Goal: Task Accomplishment & Management: Complete application form

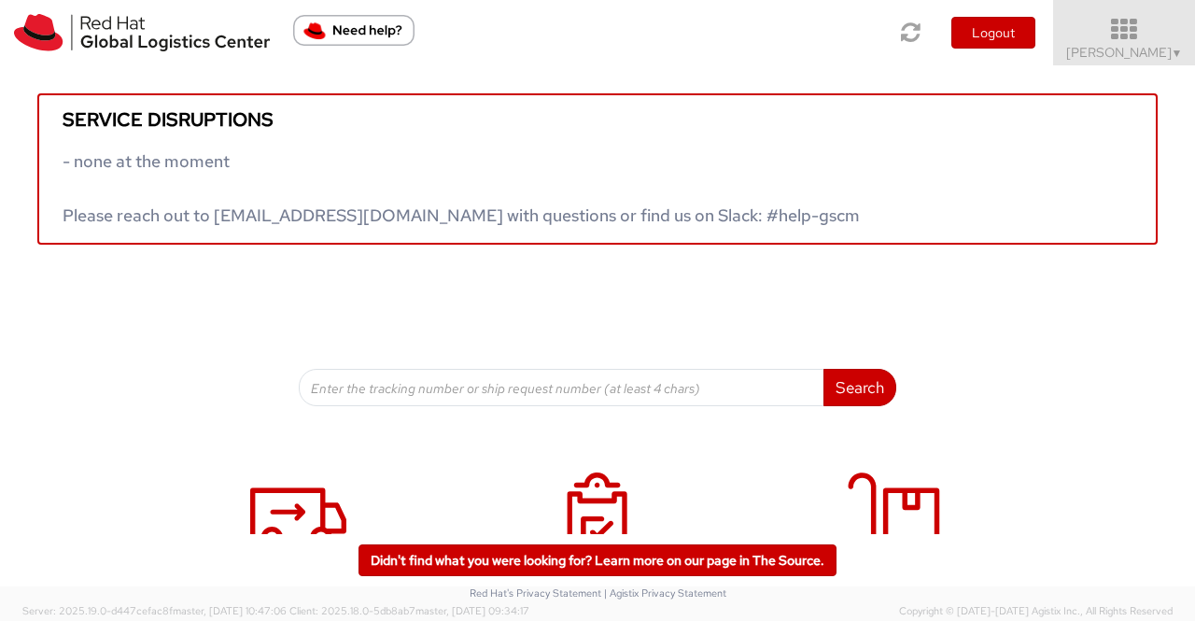
click at [1182, 63] on link "Sumitra Hansdah ▼" at bounding box center [1124, 32] width 142 height 65
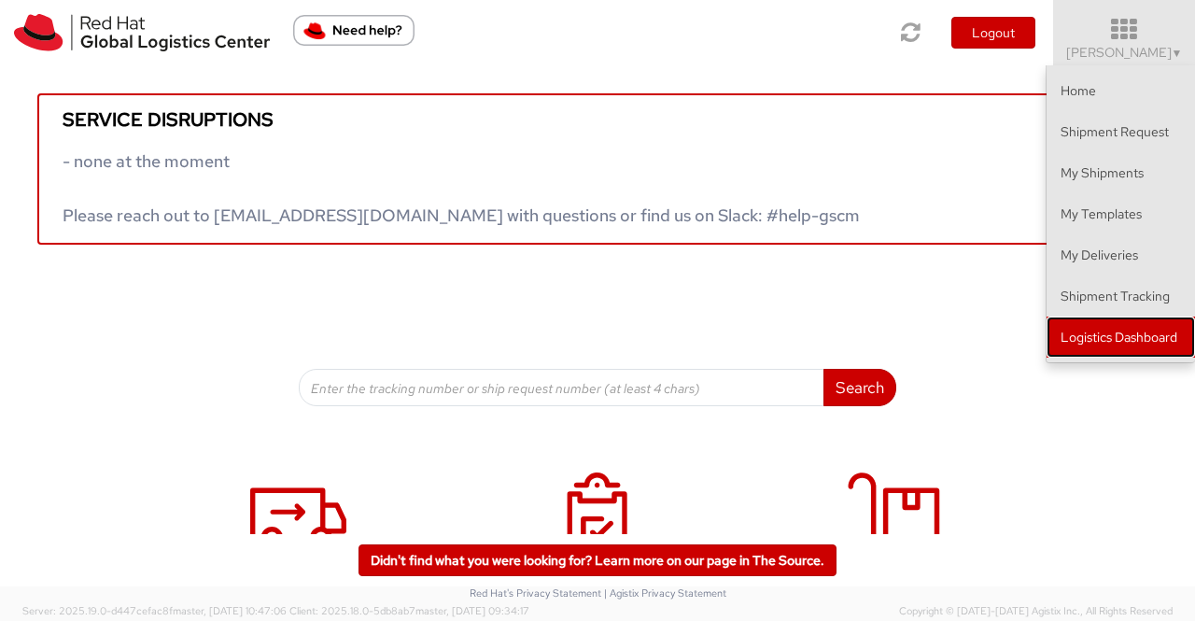
click at [1141, 344] on link "Logistics Dashboard" at bounding box center [1120, 336] width 148 height 41
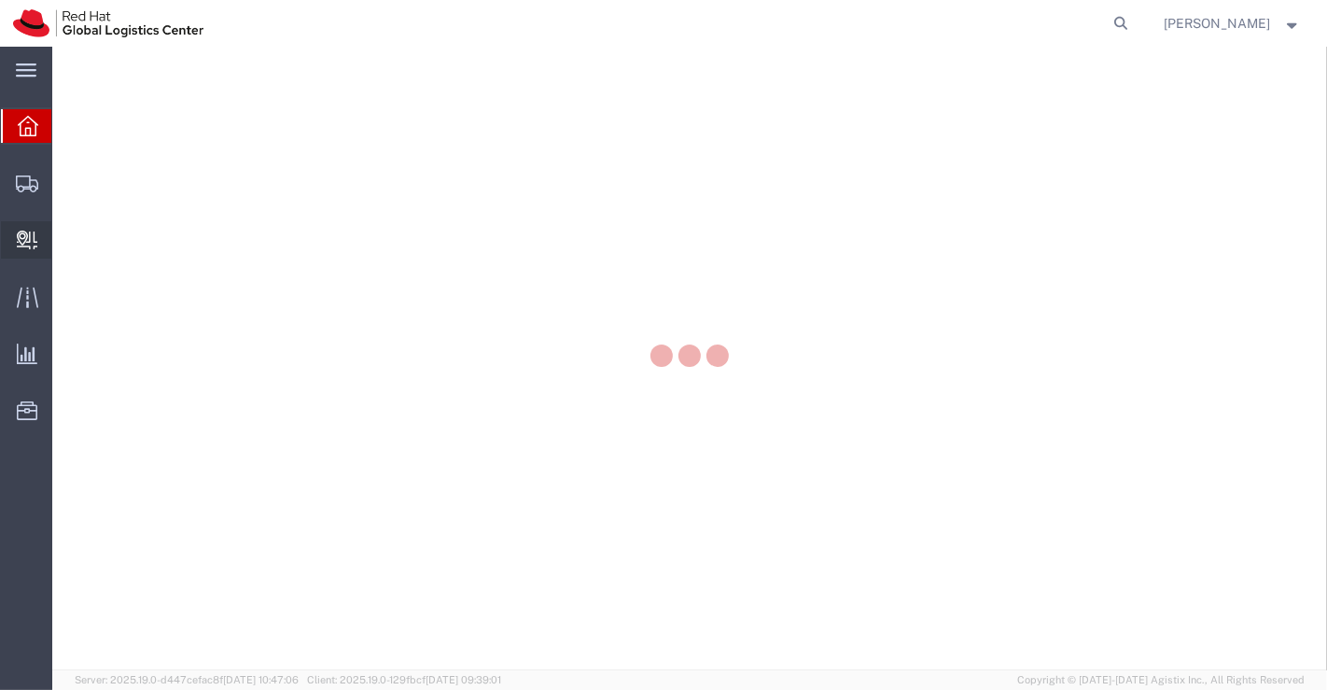
click at [20, 234] on icon at bounding box center [27, 240] width 21 height 19
click at [88, 276] on div "main_menu Created with Sketch. Collapse Menu Overview Shipments Shipment Manage…" at bounding box center [663, 368] width 1327 height 643
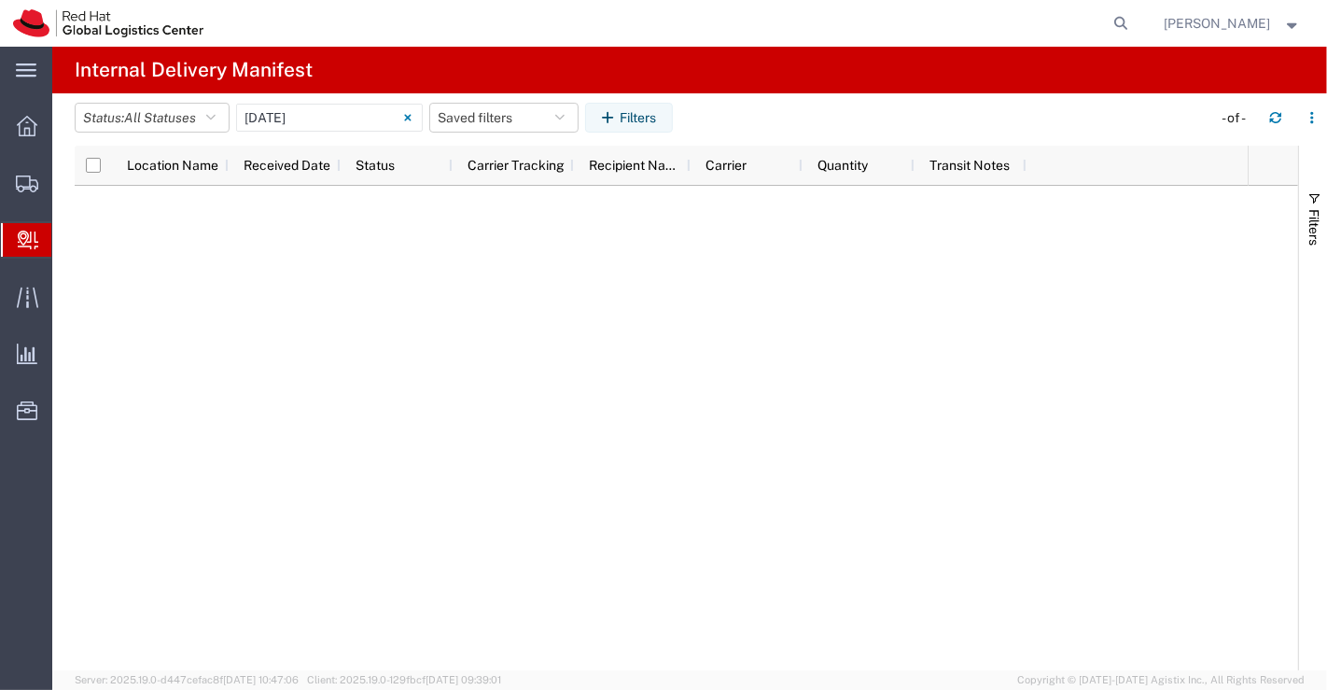
click at [0, 0] on span "Create Delivery" at bounding box center [0, 0] width 0 height 0
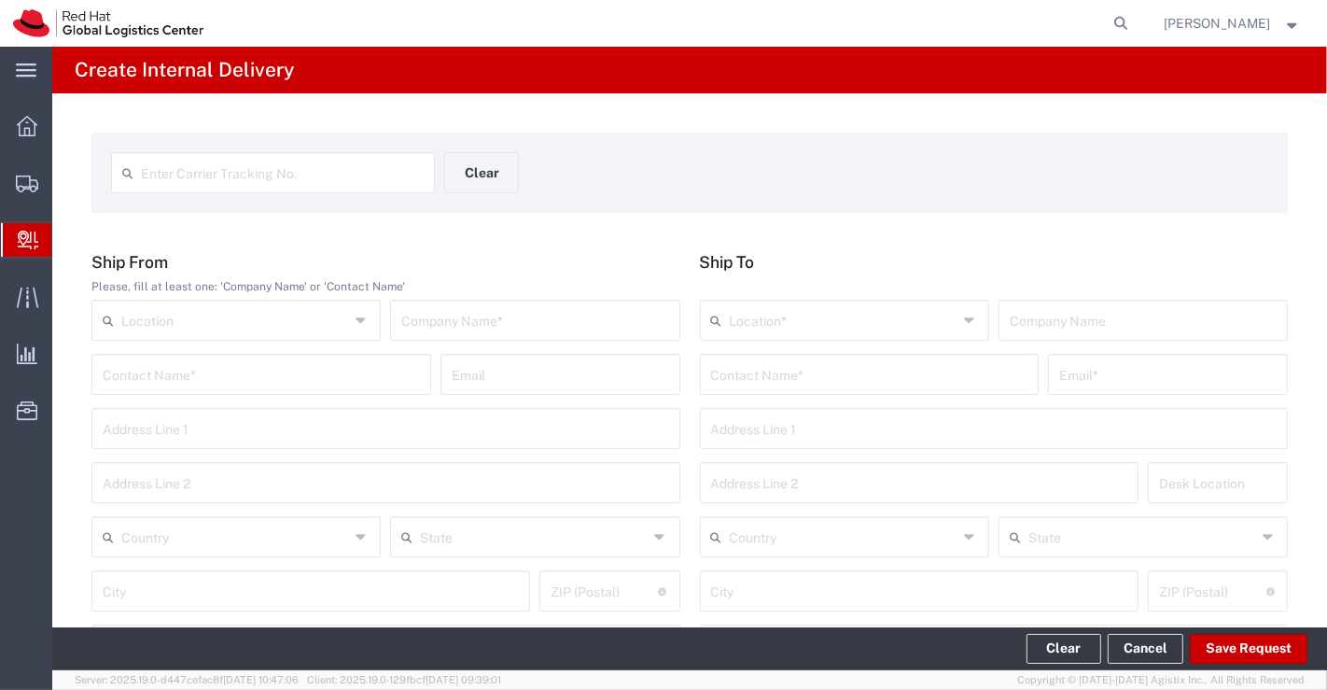
click at [612, 227] on div "Enter Carrier Tracking No. Clear Ship From Please, fill at least one: 'Company …" at bounding box center [689, 683] width 1275 height 1181
click at [228, 169] on input "text" at bounding box center [282, 171] width 283 height 33
paste input "53596690140"
type input "53596690140"
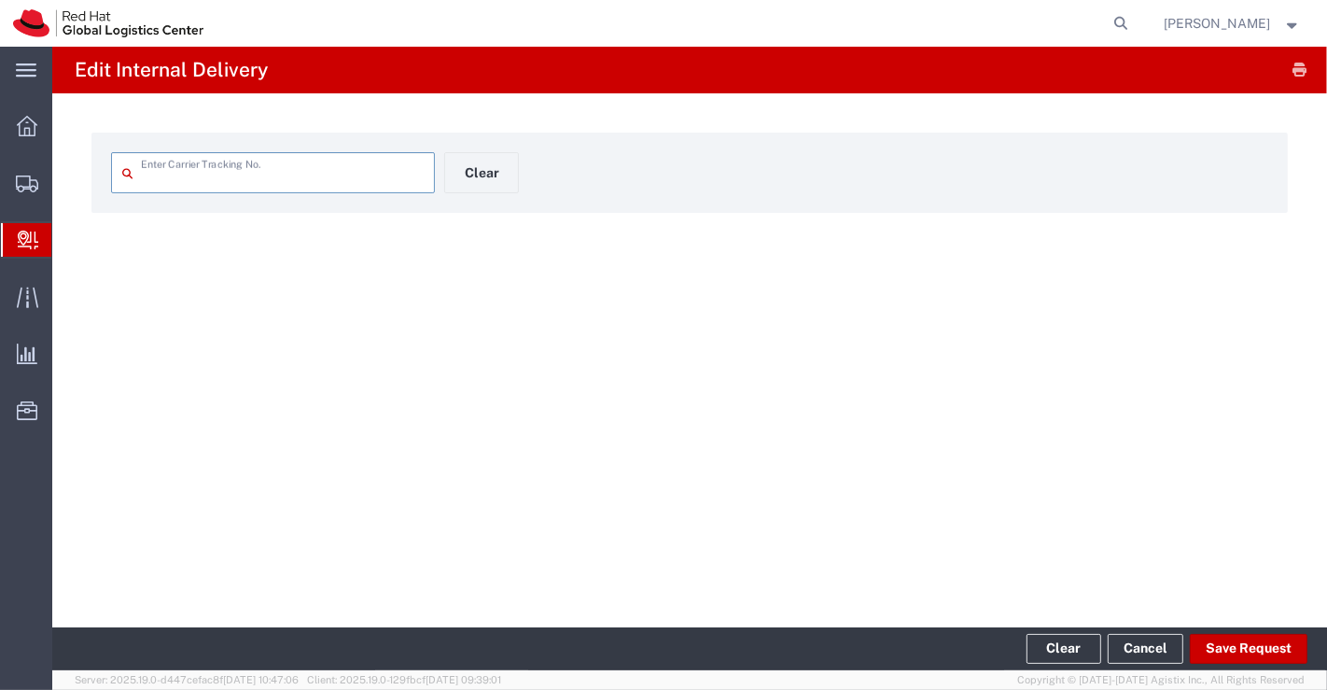
type input "53596690140"
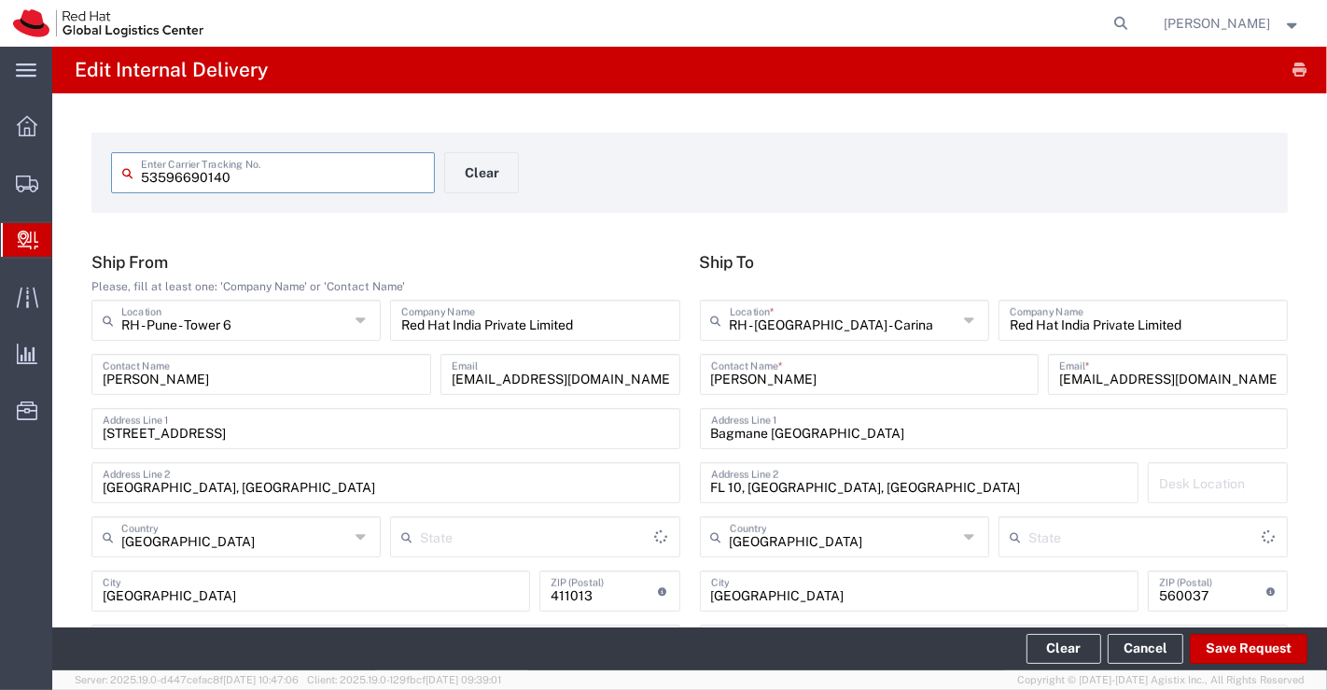
type input "Your Packaging"
type input "Mahārāshtra"
type input "Ground"
type input "Karnataka"
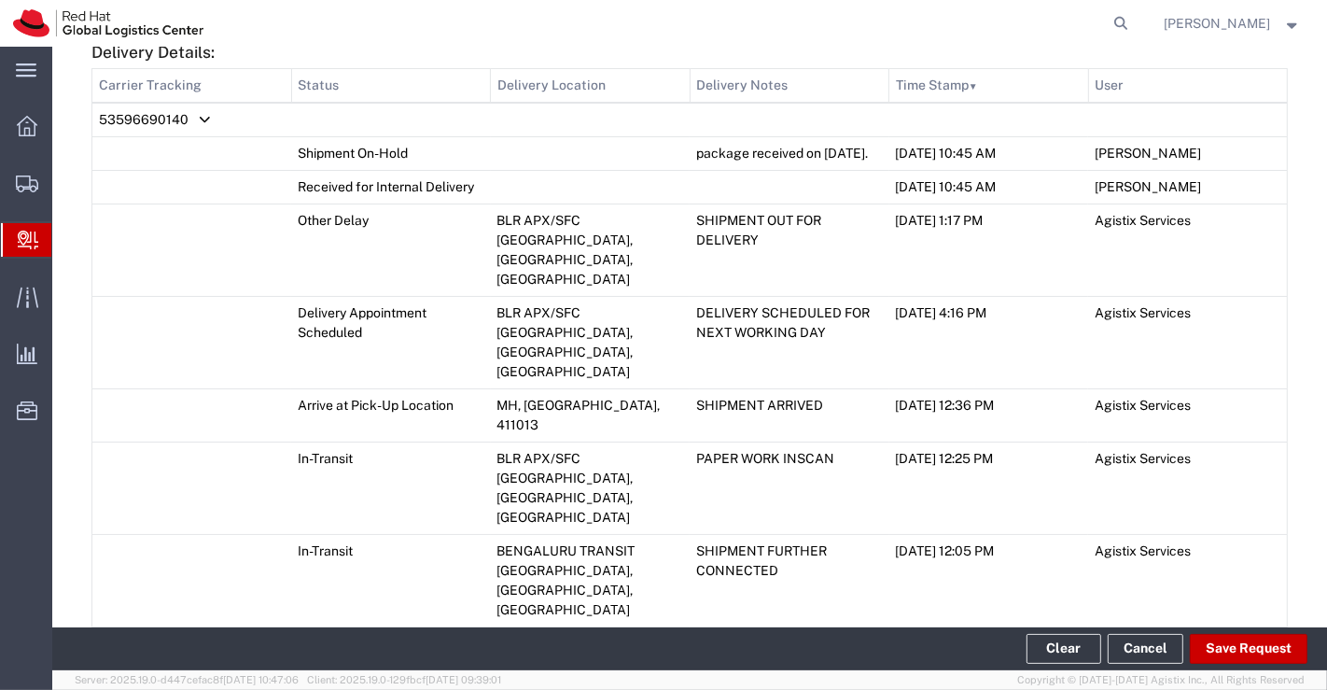
scroll to position [1424, 0]
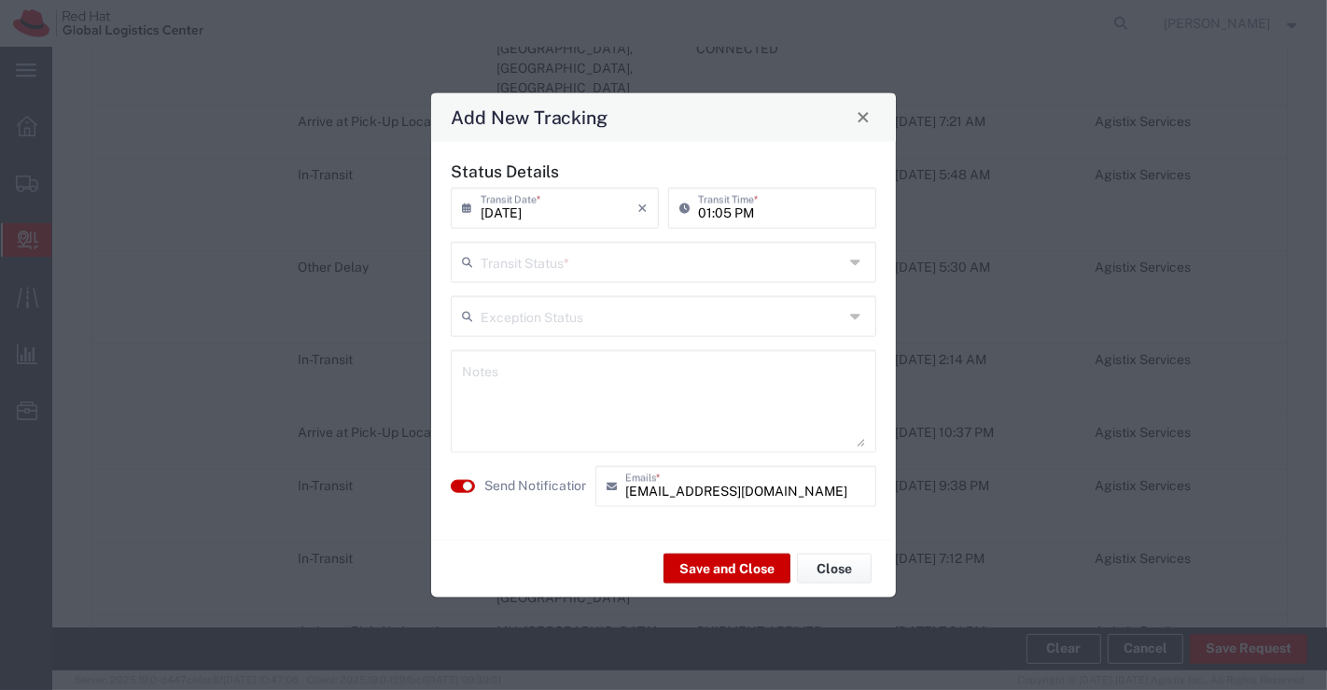
click at [853, 262] on icon at bounding box center [857, 261] width 15 height 30
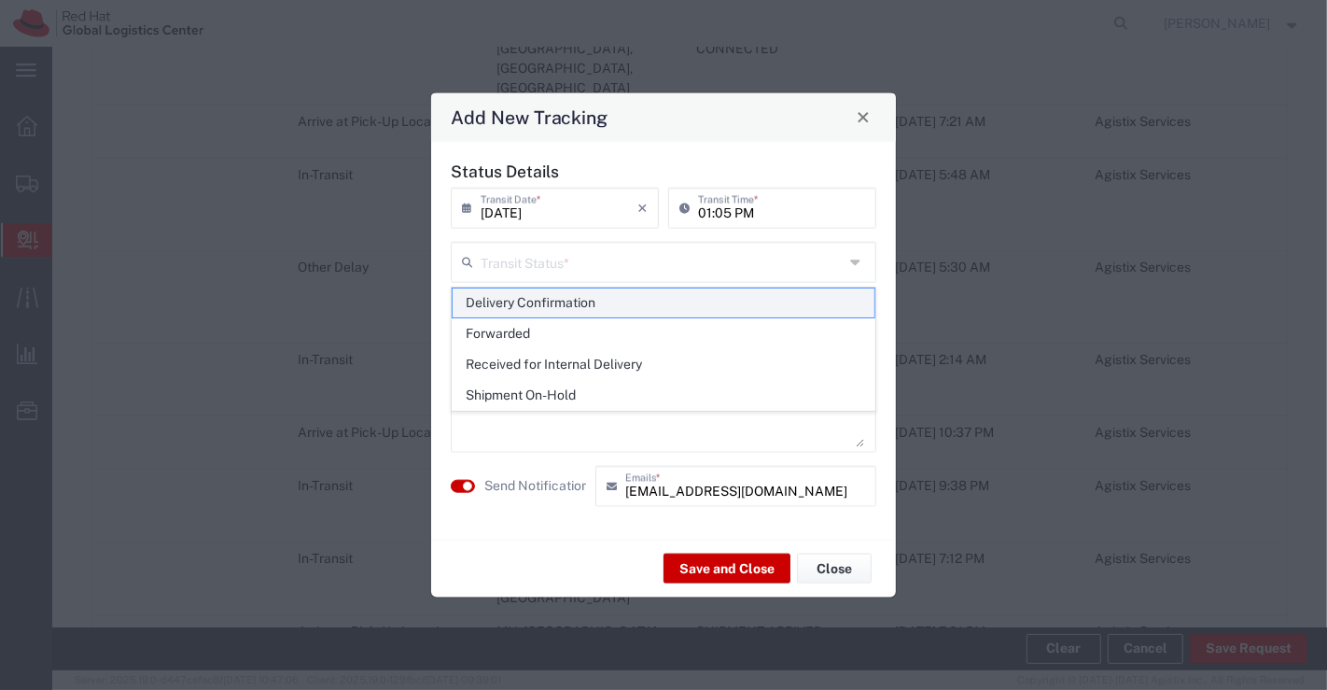
click at [847, 308] on span "Delivery Confirmation" at bounding box center [664, 302] width 423 height 29
type input "Delivery Confirmation"
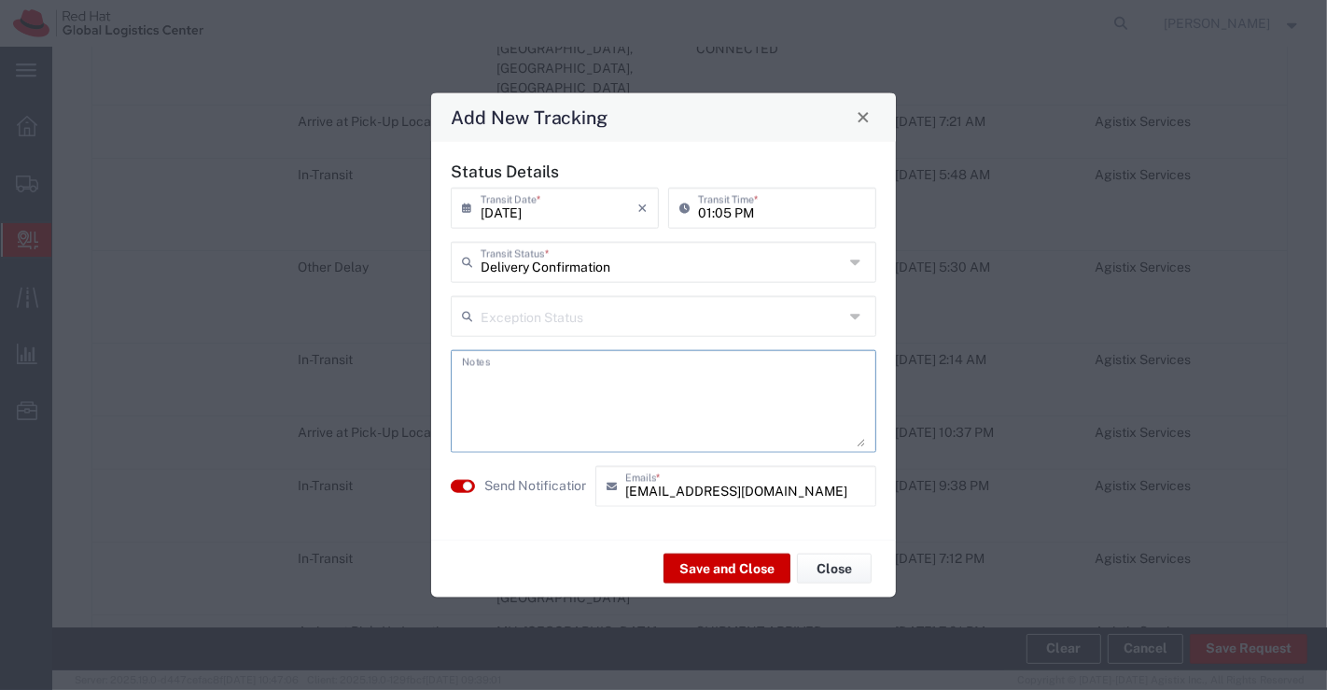
click at [838, 369] on textarea at bounding box center [663, 400] width 403 height 91
type textarea "package collected on 19th Sept 2025."
click at [733, 554] on button "Save and Close" at bounding box center [727, 569] width 127 height 30
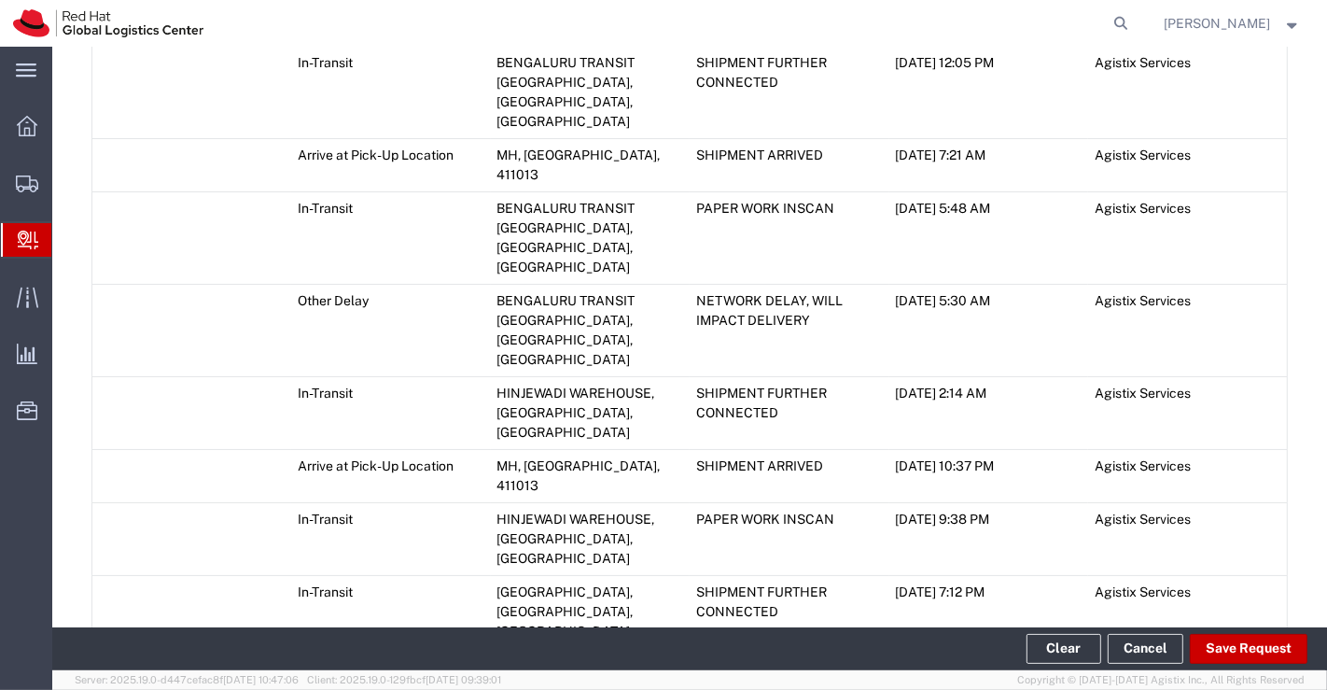
scroll to position [1476, 0]
